Goal: Task Accomplishment & Management: Manage account settings

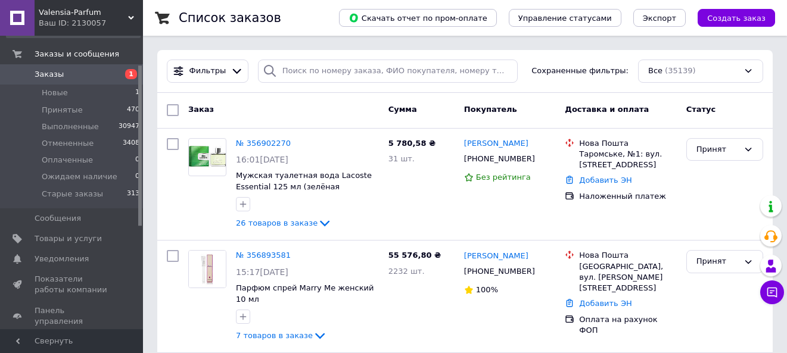
scroll to position [53, 0]
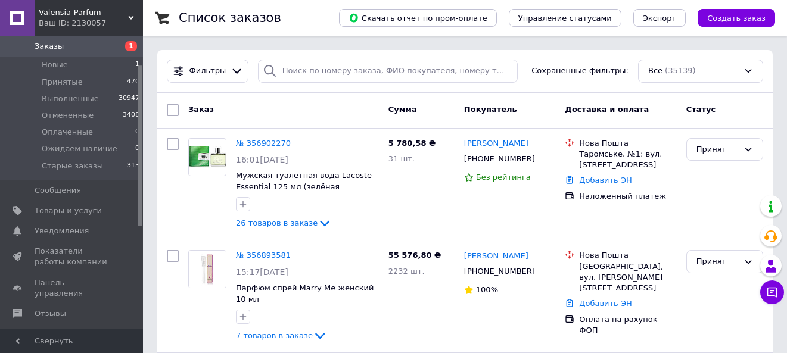
drag, startPoint x: 145, startPoint y: 188, endPoint x: 148, endPoint y: 209, distance: 21.7
click at [77, 274] on link "Панель управления" at bounding box center [73, 288] width 147 height 31
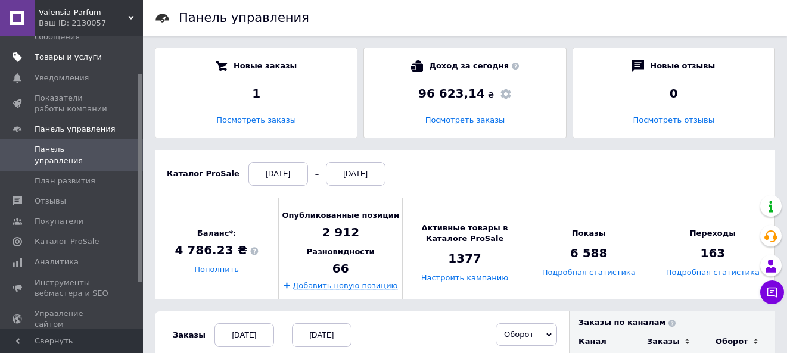
click at [73, 52] on span "Товары и услуги" at bounding box center [68, 57] width 67 height 11
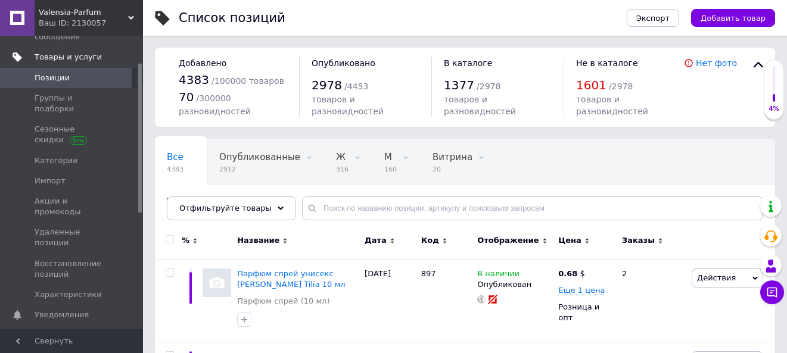
click at [69, 52] on span "Товары и услуги" at bounding box center [68, 57] width 67 height 11
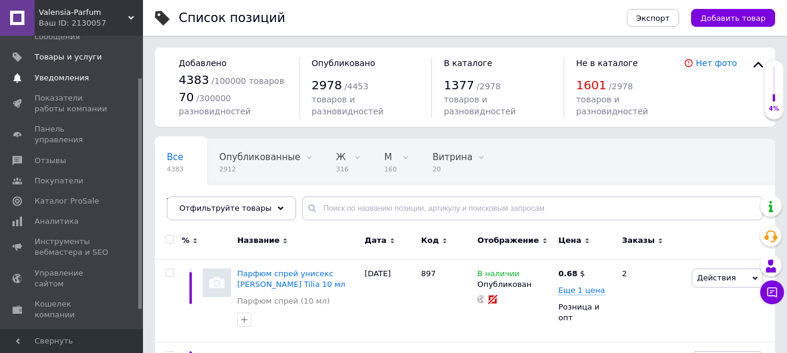
click at [60, 73] on span "Уведомления" at bounding box center [62, 78] width 54 height 11
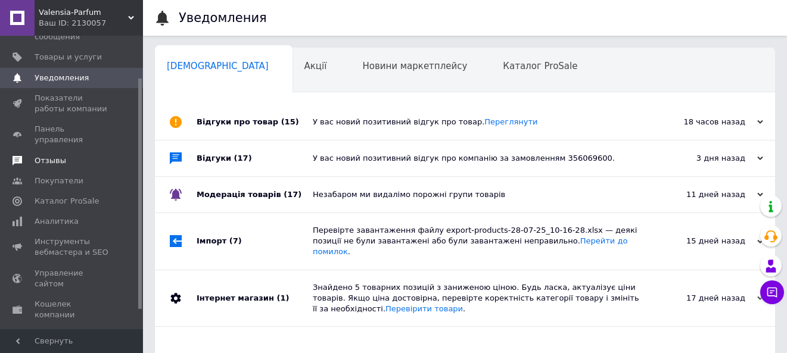
click at [64, 155] on span "Отзывы" at bounding box center [73, 160] width 76 height 11
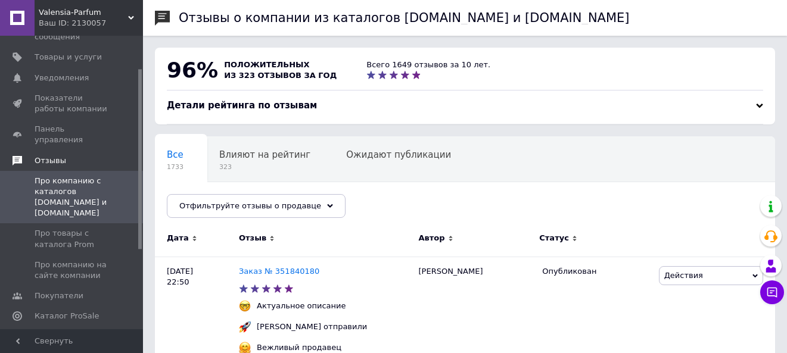
click at [64, 155] on span "Отзывы" at bounding box center [89, 160] width 108 height 11
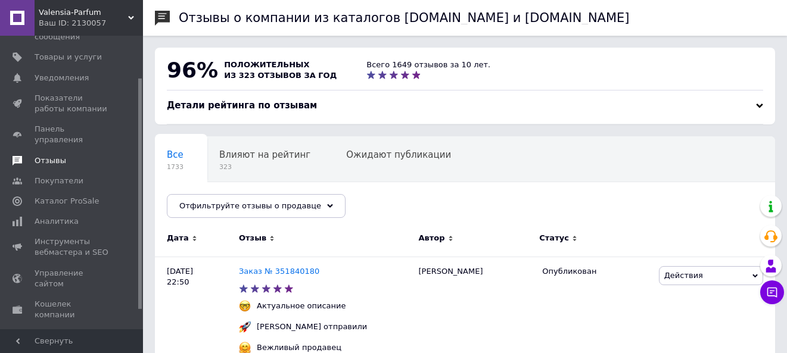
click at [64, 155] on span "Отзывы" at bounding box center [73, 160] width 76 height 11
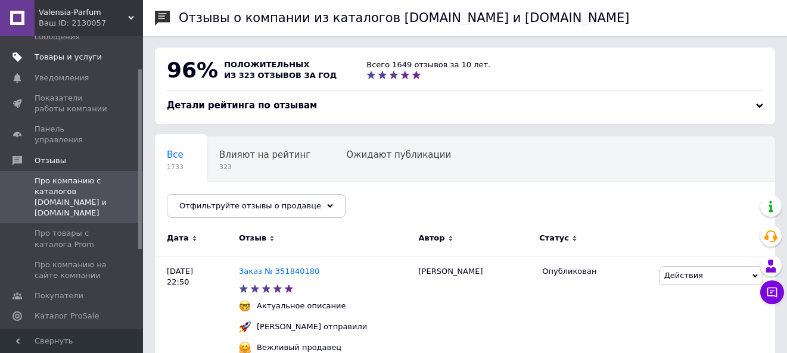
click at [51, 52] on span "Товары и услуги" at bounding box center [68, 57] width 67 height 11
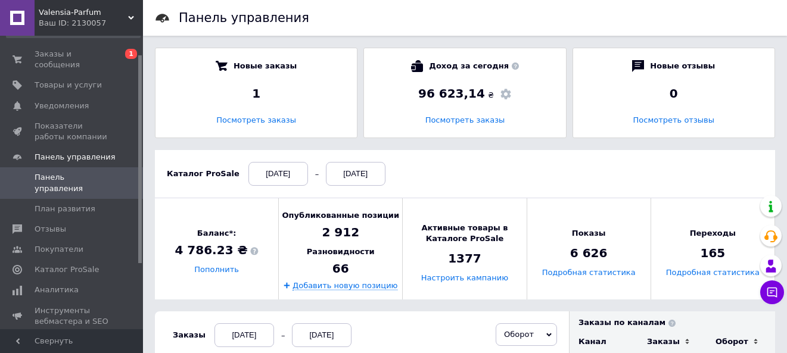
scroll to position [8, 0]
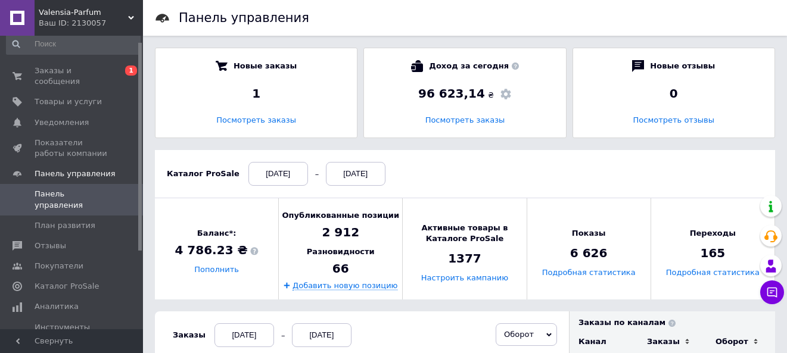
drag, startPoint x: 140, startPoint y: 88, endPoint x: 144, endPoint y: 56, distance: 31.8
click at [102, 64] on link "Заказы и сообщения 0 1" at bounding box center [73, 76] width 147 height 31
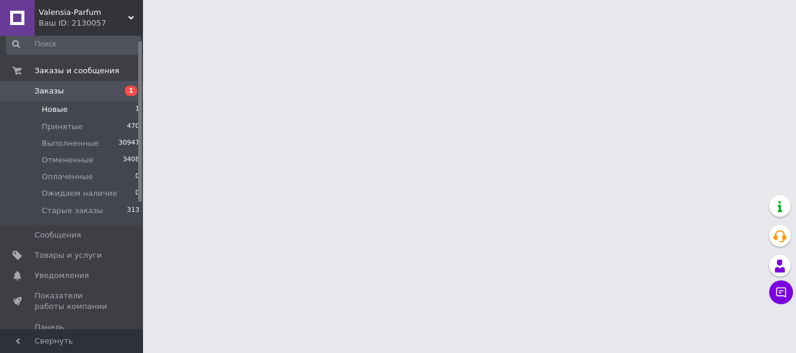
click at [48, 107] on span "Новые" at bounding box center [55, 109] width 26 height 11
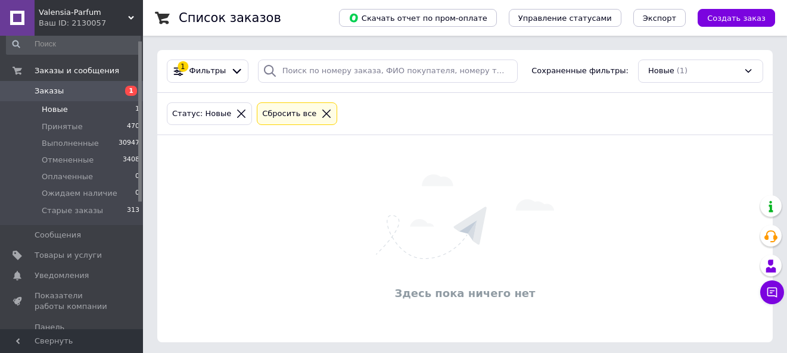
click at [48, 107] on span "Новые" at bounding box center [55, 109] width 26 height 11
click at [50, 87] on span "Заказы" at bounding box center [49, 91] width 29 height 11
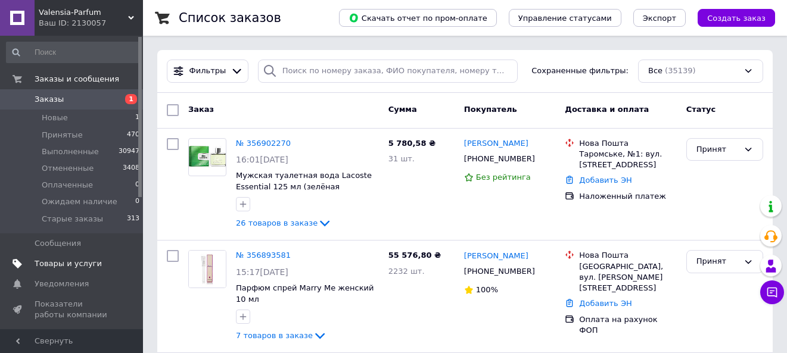
click at [63, 260] on span "Товары и услуги" at bounding box center [68, 264] width 67 height 11
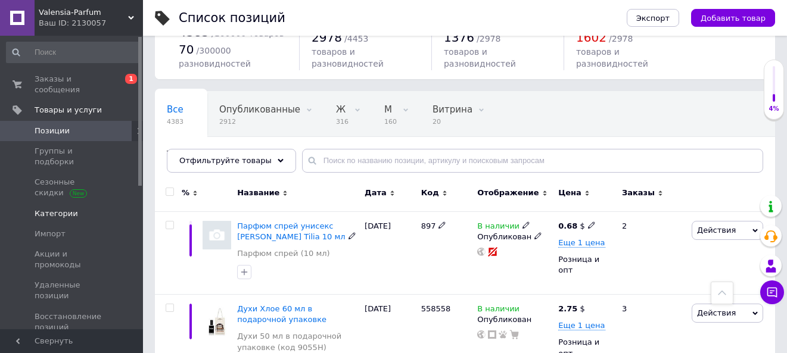
scroll to position [24, 0]
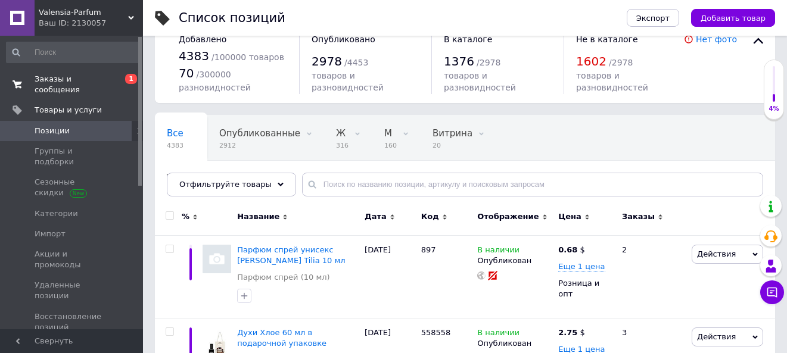
click at [51, 80] on span "Заказы и сообщения" at bounding box center [73, 84] width 76 height 21
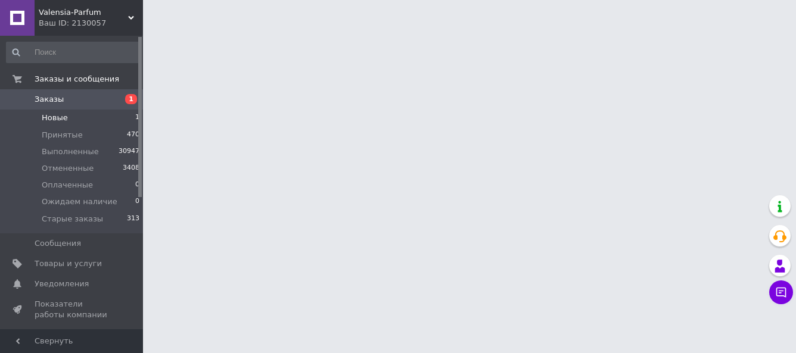
click at [62, 121] on span "Новые" at bounding box center [55, 118] width 26 height 11
